Goal: Information Seeking & Learning: Learn about a topic

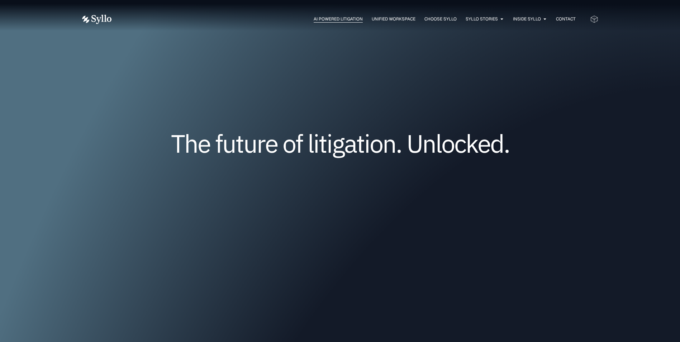
click at [341, 19] on span "AI Powered Litigation" at bounding box center [338, 19] width 49 height 6
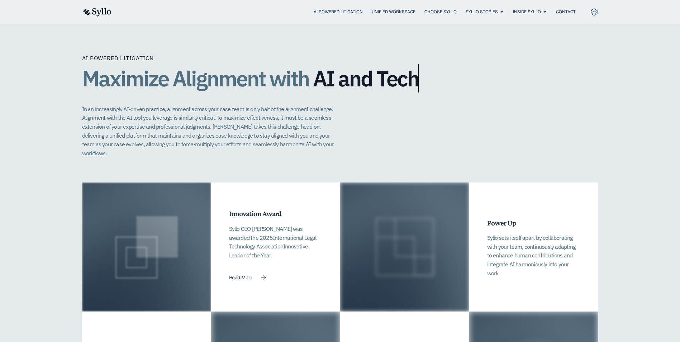
scroll to position [1470, 0]
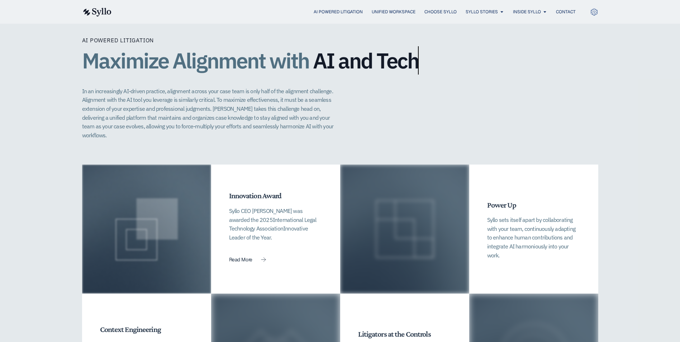
click at [247, 207] on p "Syllo CEO Jeff Chivers was awarded the 2025 International Legal Technology Asso…" at bounding box center [275, 224] width 93 height 35
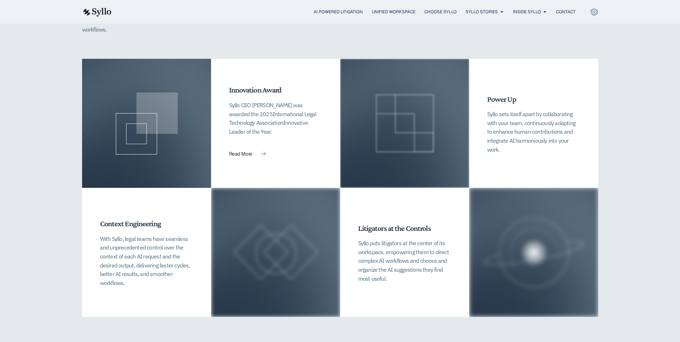
scroll to position [1578, 0]
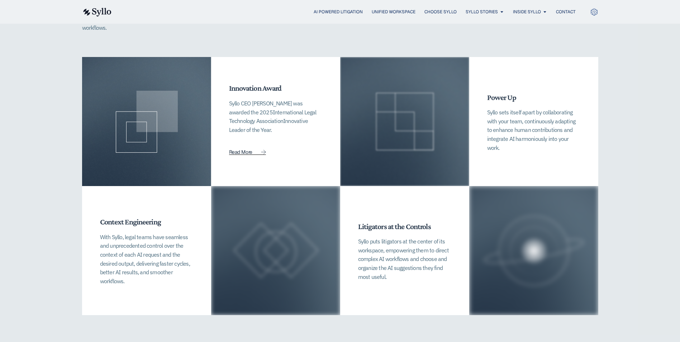
click at [241, 150] on span "Read More" at bounding box center [240, 152] width 23 height 5
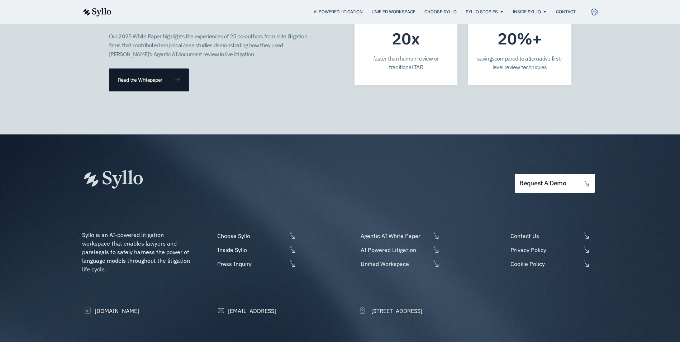
scroll to position [2062, 0]
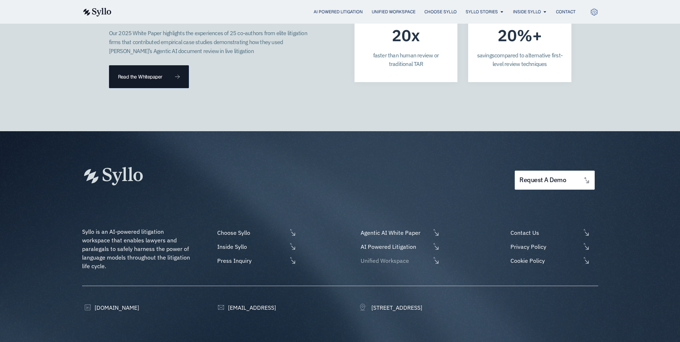
click at [375, 256] on span "Unified Workspace" at bounding box center [395, 260] width 72 height 9
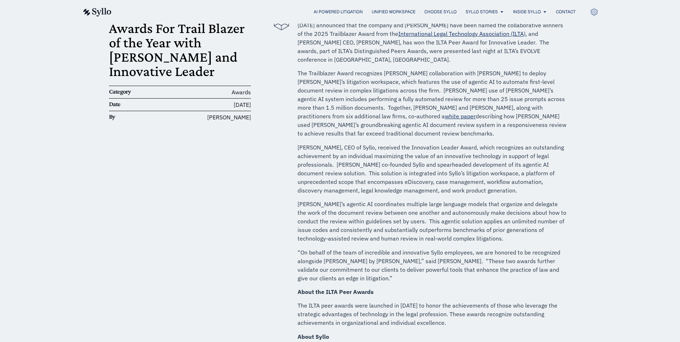
scroll to position [108, 0]
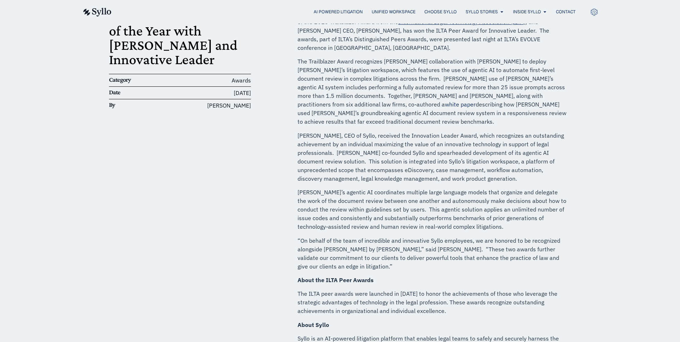
click at [476, 101] on link "white paper" at bounding box center [460, 104] width 31 height 7
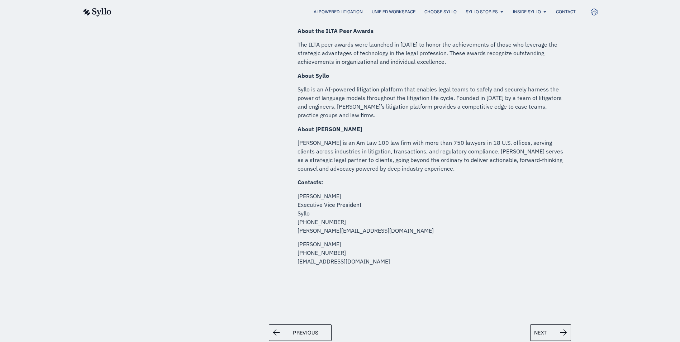
scroll to position [323, 0]
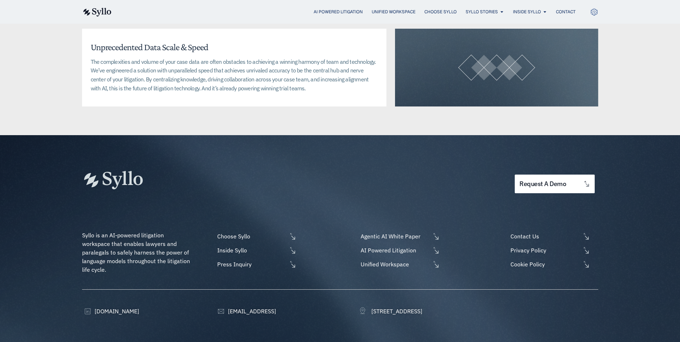
scroll to position [1825, 0]
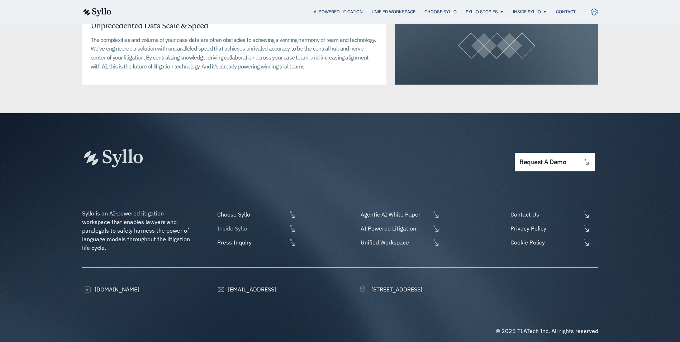
click at [242, 224] on span "Inside Syllo" at bounding box center [251, 228] width 72 height 9
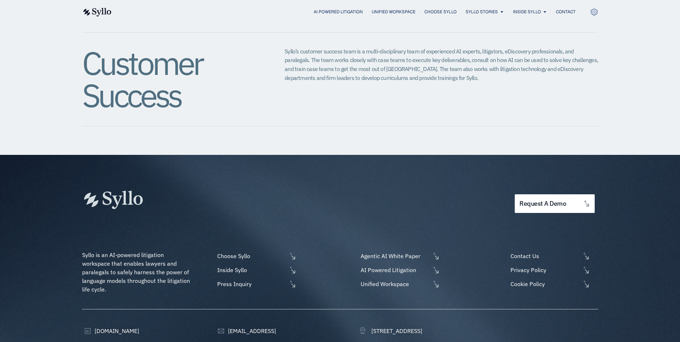
scroll to position [861, 0]
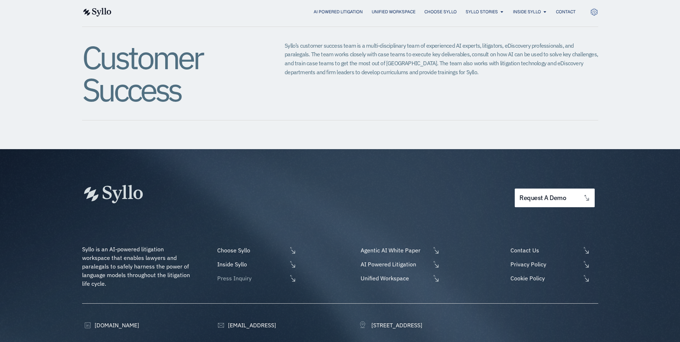
click at [240, 274] on span "Press Inquiry" at bounding box center [251, 278] width 72 height 9
click at [236, 246] on span "Choose Syllo" at bounding box center [251, 250] width 72 height 9
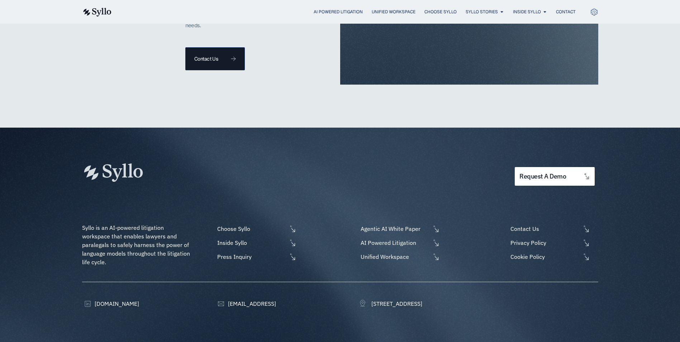
scroll to position [1689, 0]
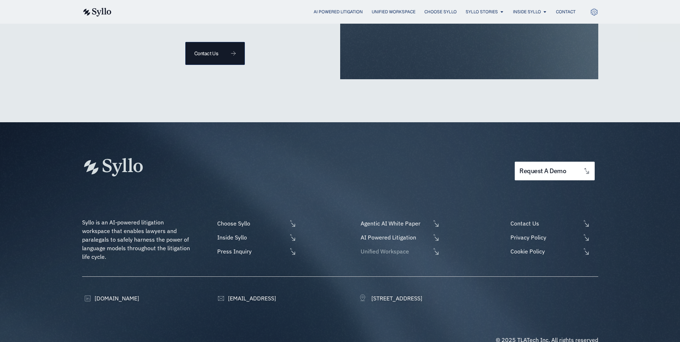
click at [383, 247] on span "Unified Workspace" at bounding box center [395, 251] width 72 height 9
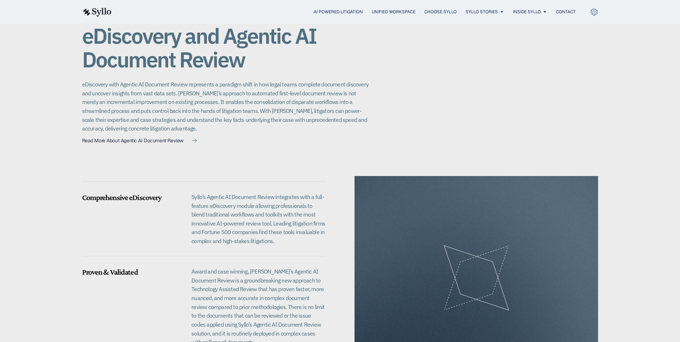
scroll to position [394, 0]
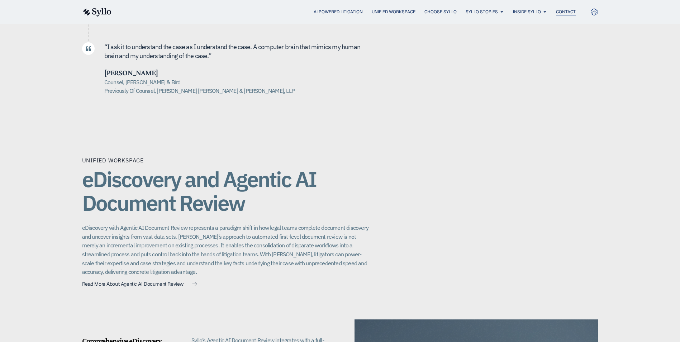
click at [560, 12] on span "Contact" at bounding box center [566, 12] width 20 height 6
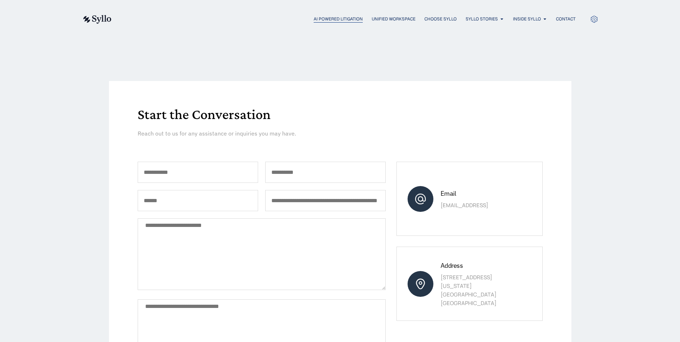
click at [341, 19] on span "AI Powered Litigation" at bounding box center [338, 19] width 49 height 6
